Goal: Find specific page/section: Find specific page/section

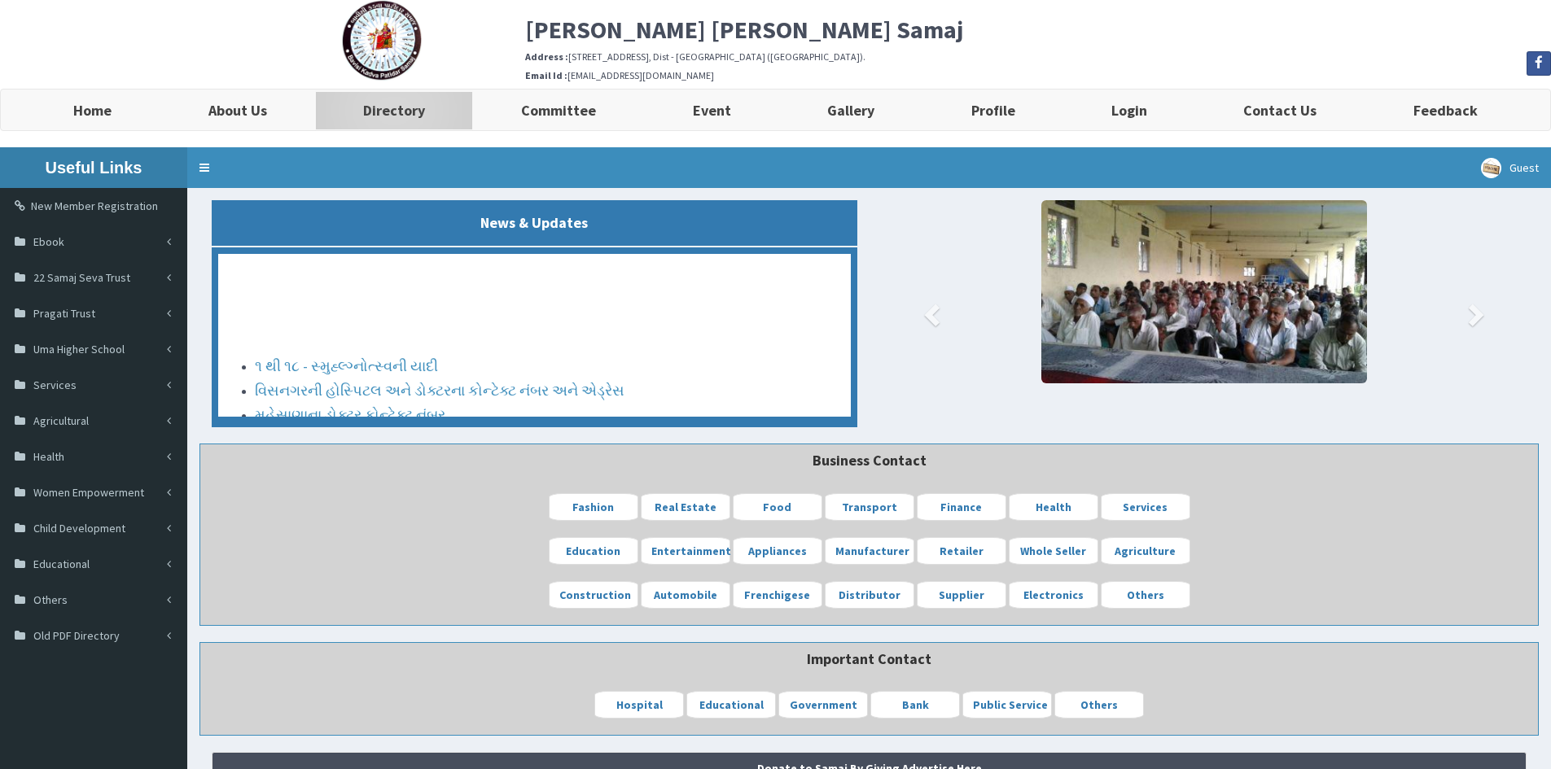
click at [422, 120] on b "Directory" at bounding box center [394, 110] width 62 height 19
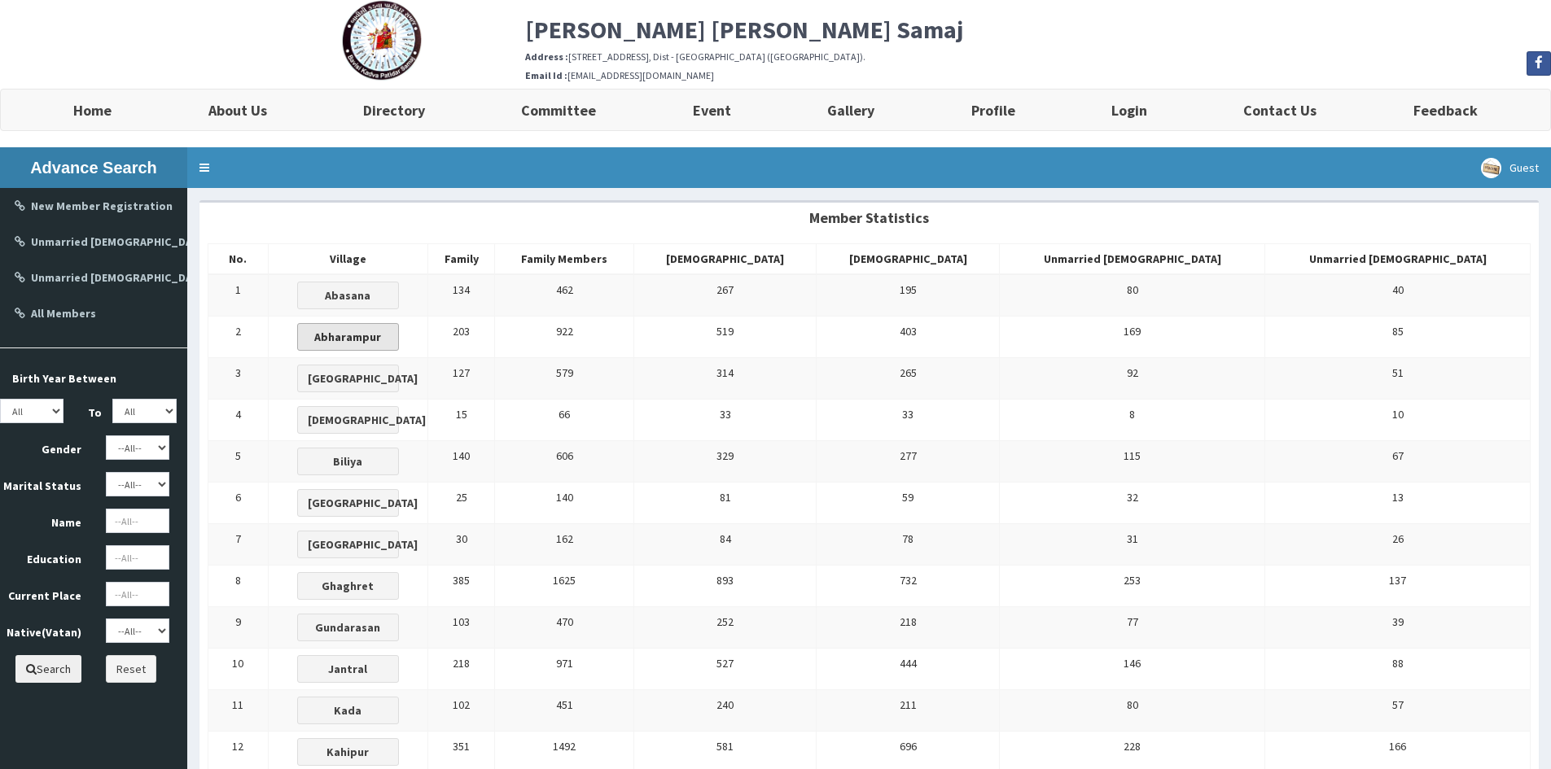
click at [381, 336] on b "Abharampur" at bounding box center [347, 337] width 67 height 15
click at [381, 335] on b "Abharampur" at bounding box center [347, 337] width 67 height 15
